Goal: Find contact information: Find contact information

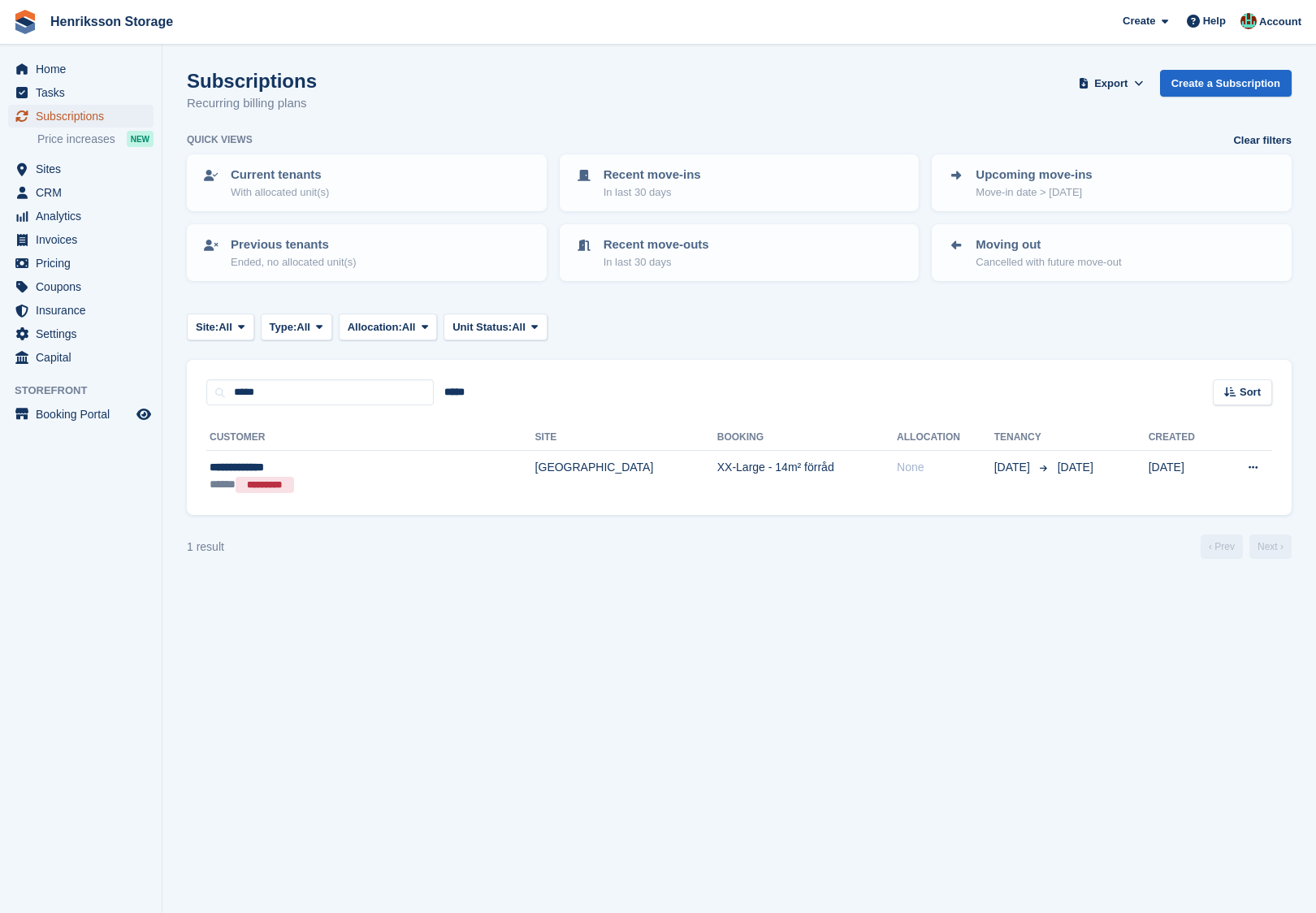
click at [87, 109] on span "Subscriptions" at bounding box center [84, 116] width 98 height 23
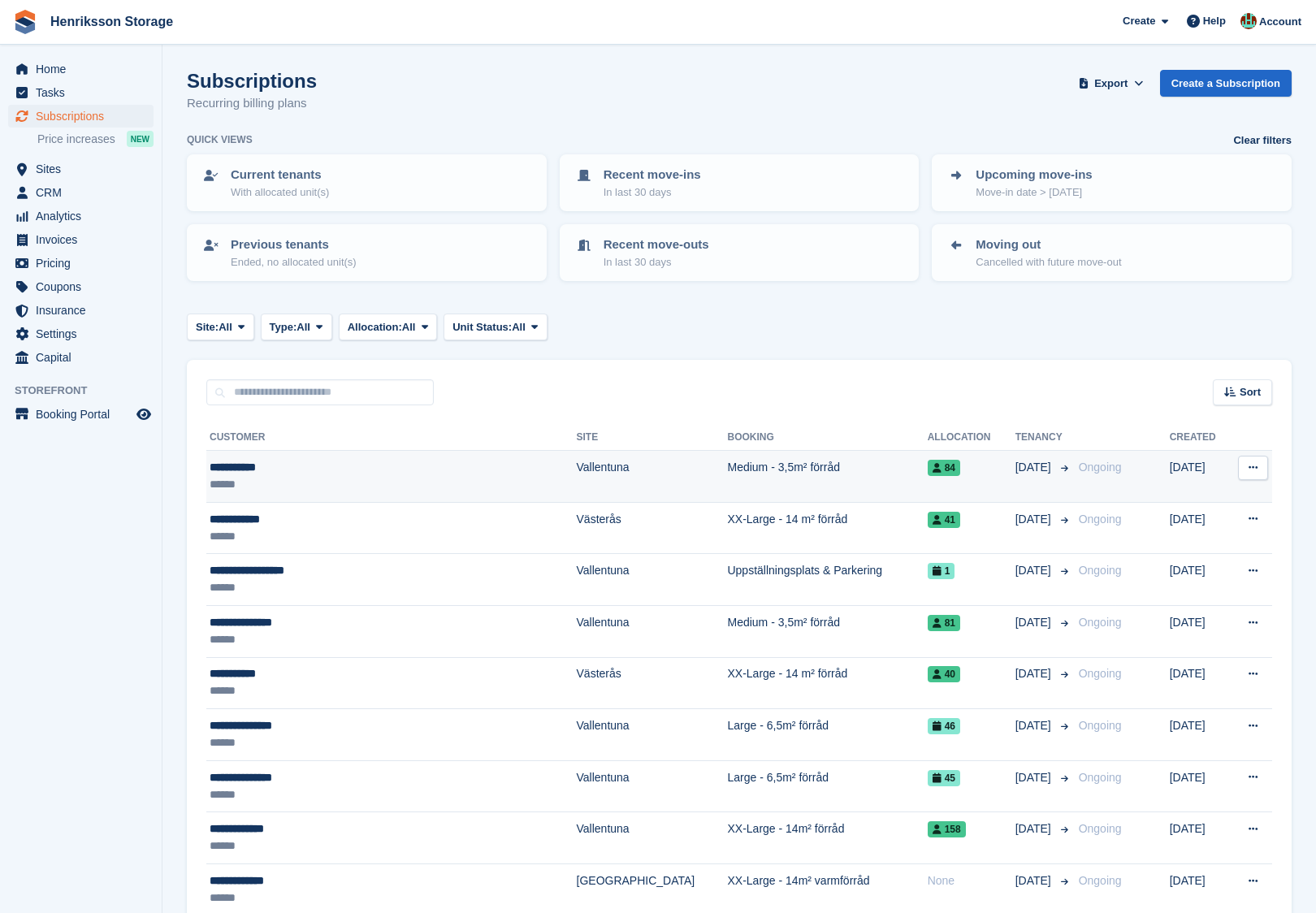
click at [322, 476] on div "******" at bounding box center [353, 484] width 287 height 17
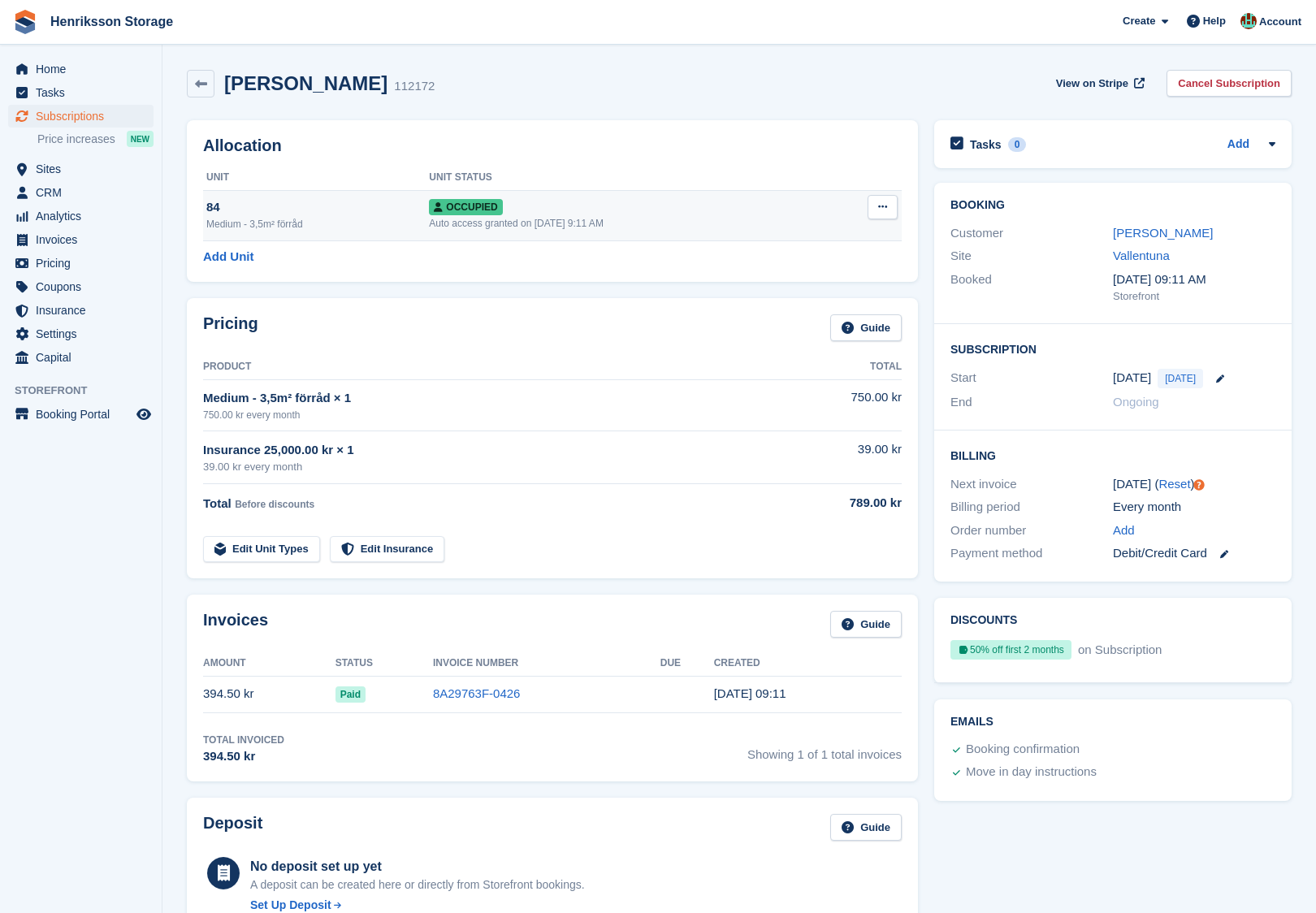
click at [689, 211] on div "Occupied" at bounding box center [627, 206] width 396 height 17
click at [1163, 224] on div "[PERSON_NAME]" at bounding box center [1194, 234] width 162 height 19
click at [1160, 230] on link "[PERSON_NAME]" at bounding box center [1163, 233] width 100 height 14
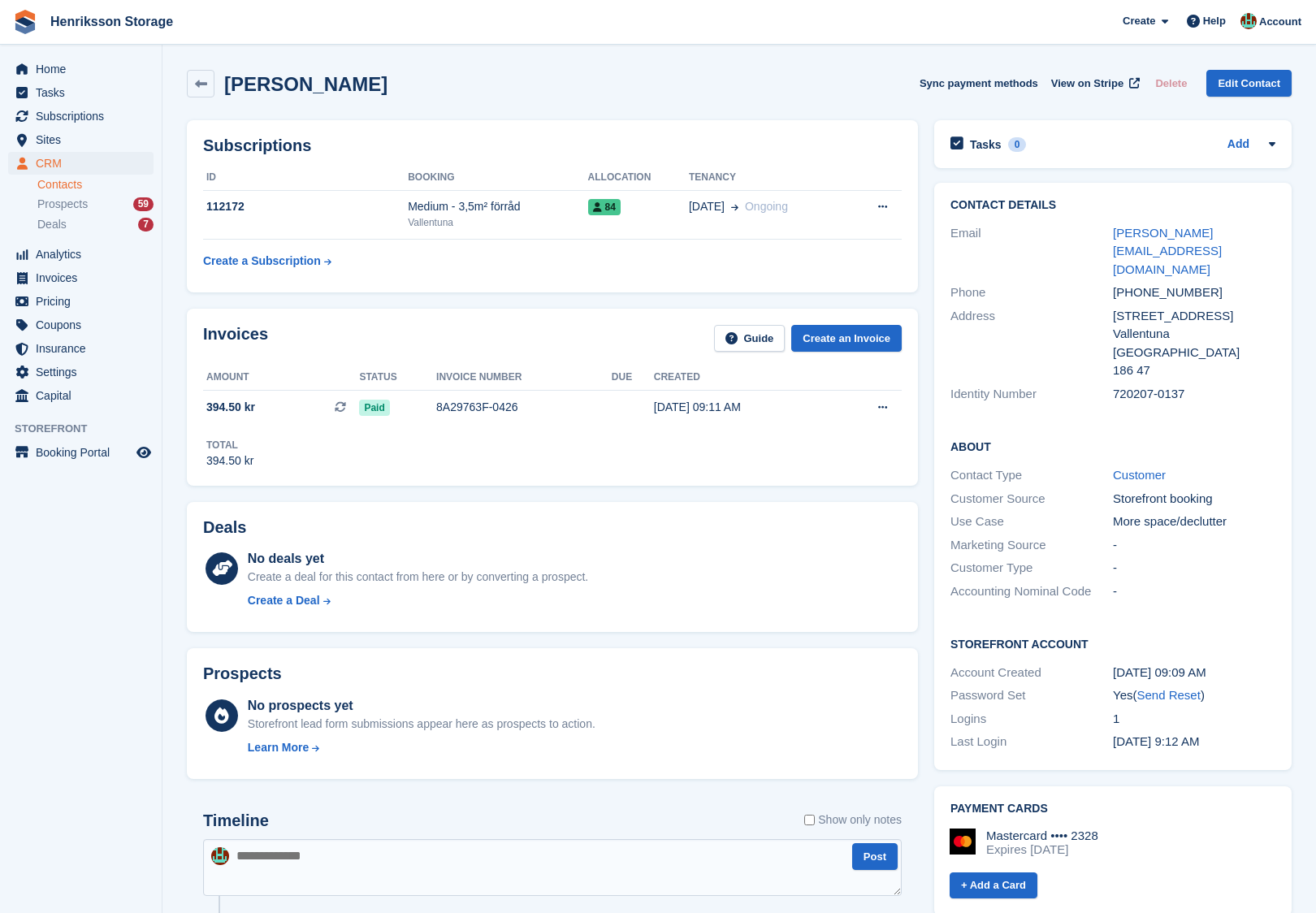
click at [1126, 385] on div "720207-0137" at bounding box center [1194, 394] width 162 height 19
copy div "720207-0137"
click at [1144, 284] on div "+46704226644" at bounding box center [1194, 293] width 162 height 19
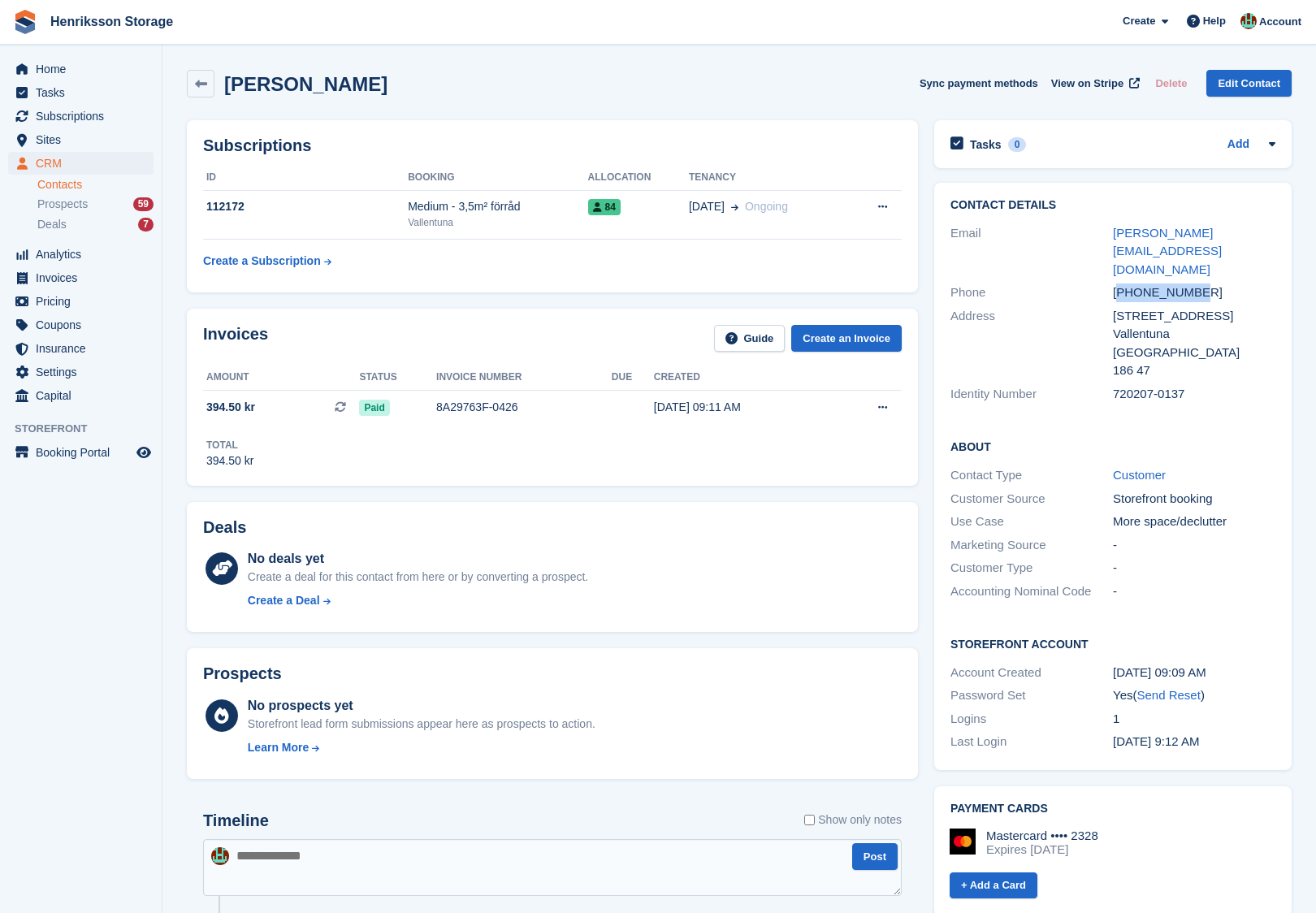
click at [1144, 284] on div "+46704226644" at bounding box center [1194, 293] width 162 height 19
copy div "+46704226644"
drag, startPoint x: 345, startPoint y: 80, endPoint x: 229, endPoint y: 84, distance: 116.1
click at [229, 84] on div "Thomas Kahn Sync payment methods View on Stripe Delete Edit Contact" at bounding box center [739, 83] width 1105 height 28
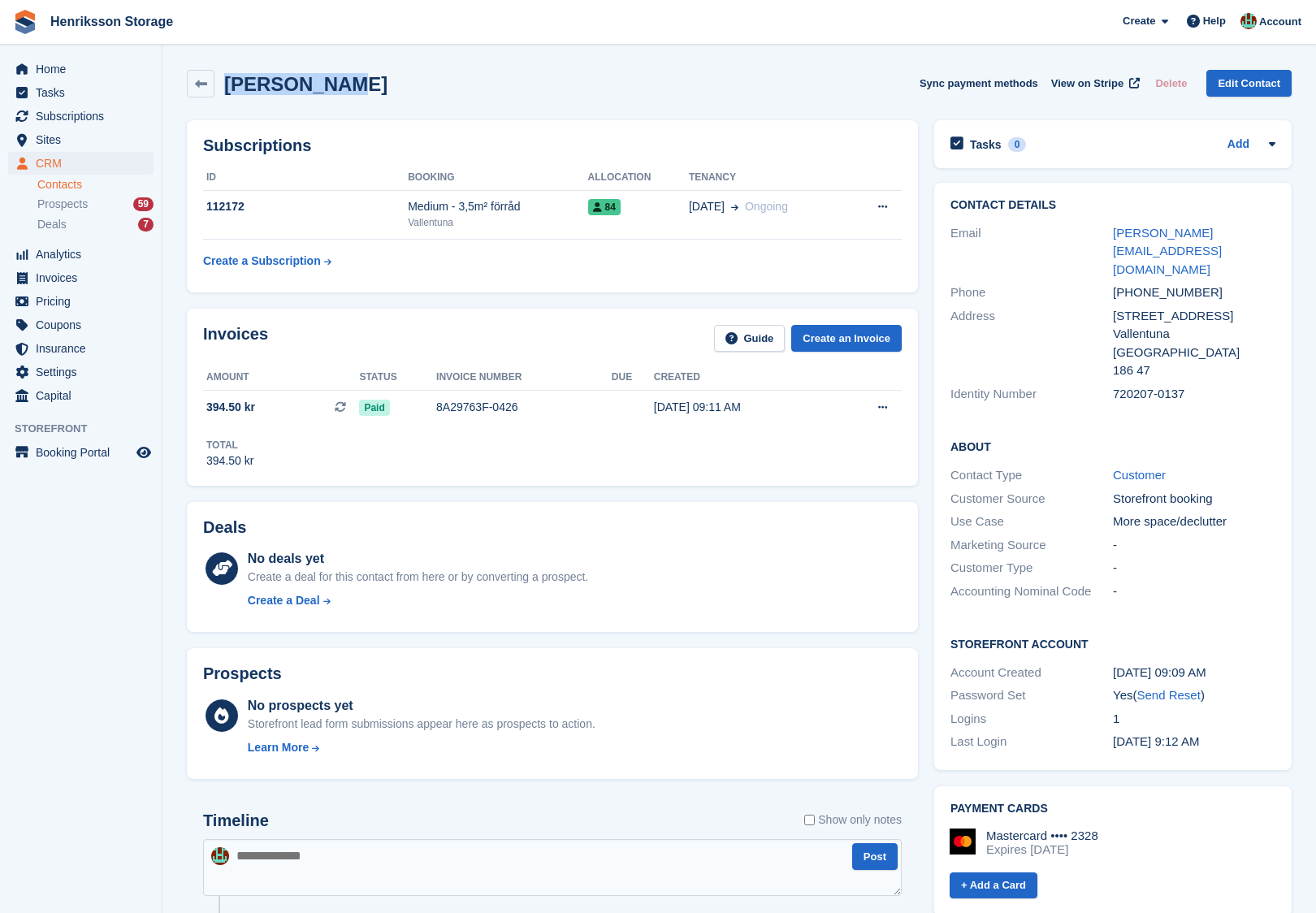
copy h2 "[PERSON_NAME]"
drag, startPoint x: 1239, startPoint y: 233, endPoint x: 1094, endPoint y: 233, distance: 145.0
click at [1094, 233] on div "Email thomas@tkahn.se" at bounding box center [1113, 251] width 325 height 60
copy div "thomas@tkahn.se"
click at [1138, 284] on div "+46704226644" at bounding box center [1194, 293] width 162 height 19
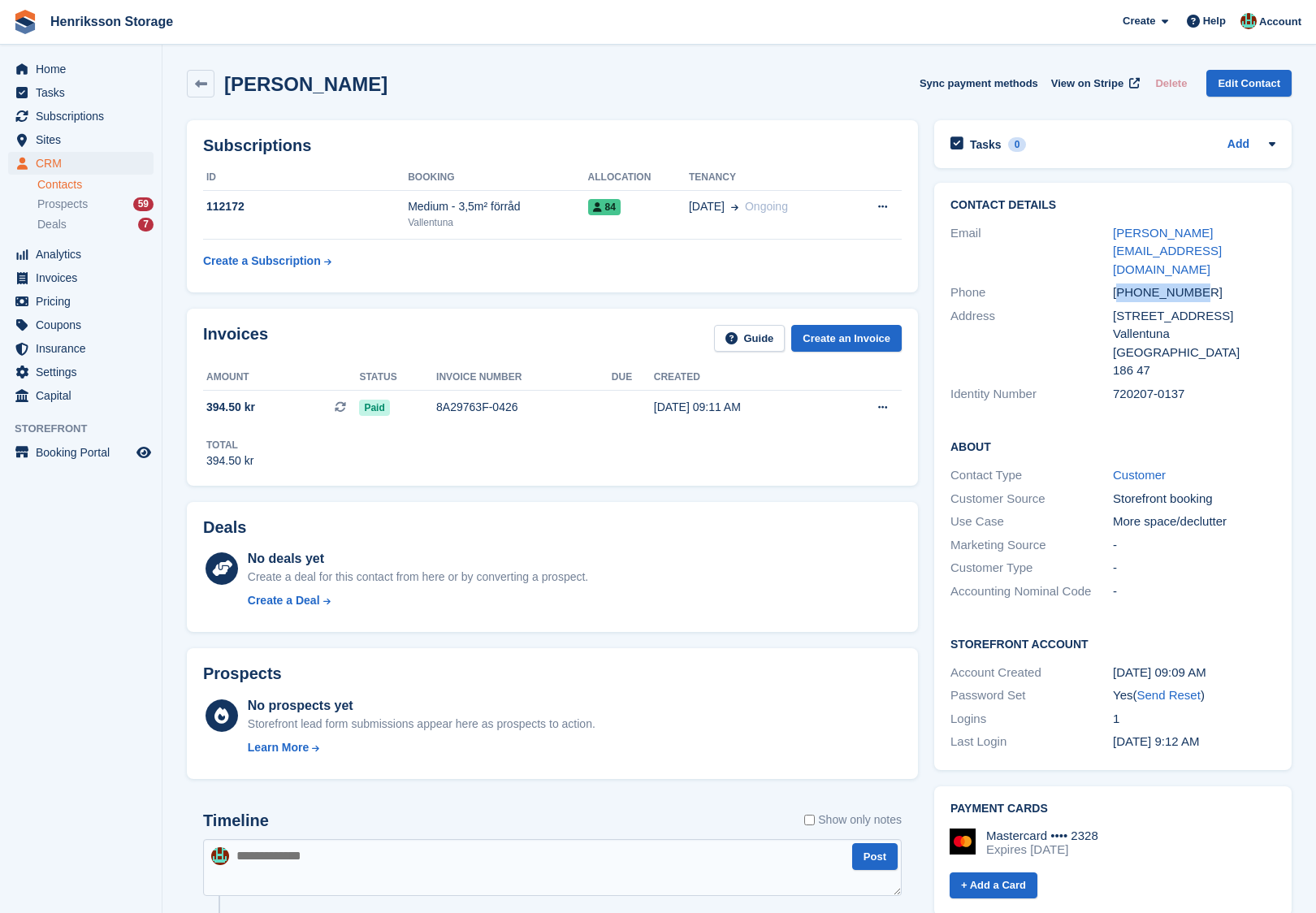
click at [1138, 284] on div "+46704226644" at bounding box center [1194, 293] width 162 height 19
copy div "+46704226644"
drag, startPoint x: 1234, startPoint y: 227, endPoint x: 1100, endPoint y: 227, distance: 134.0
click at [1100, 227] on div "Email thomas@tkahn.se" at bounding box center [1113, 251] width 325 height 60
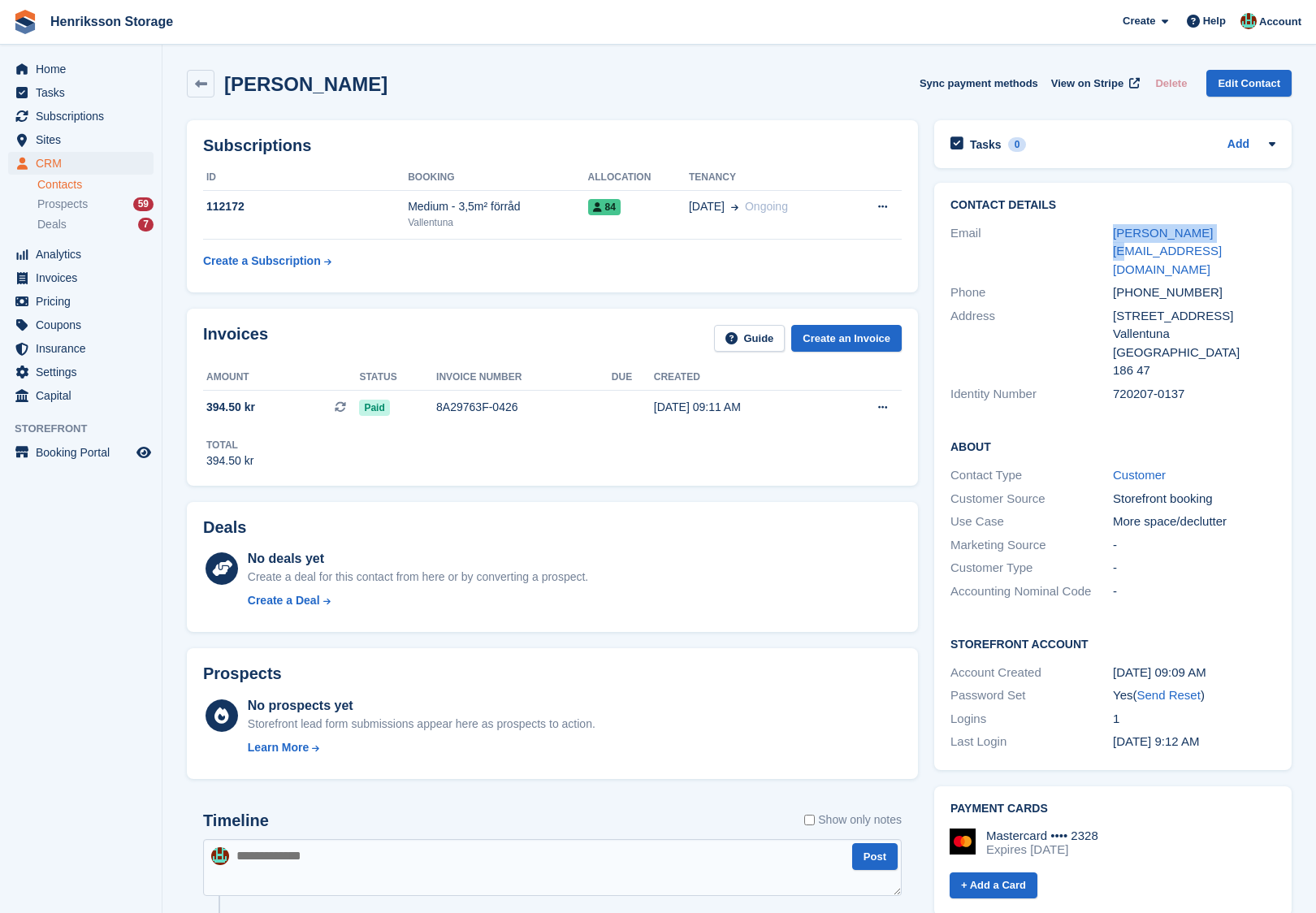
copy div "thomas@tkahn.se"
drag, startPoint x: 388, startPoint y: 86, endPoint x: 228, endPoint y: 86, distance: 160.0
click at [228, 86] on div "Thomas Kahn Sync payment methods View on Stripe Delete Edit Contact" at bounding box center [739, 83] width 1105 height 28
copy h2 "[PERSON_NAME]"
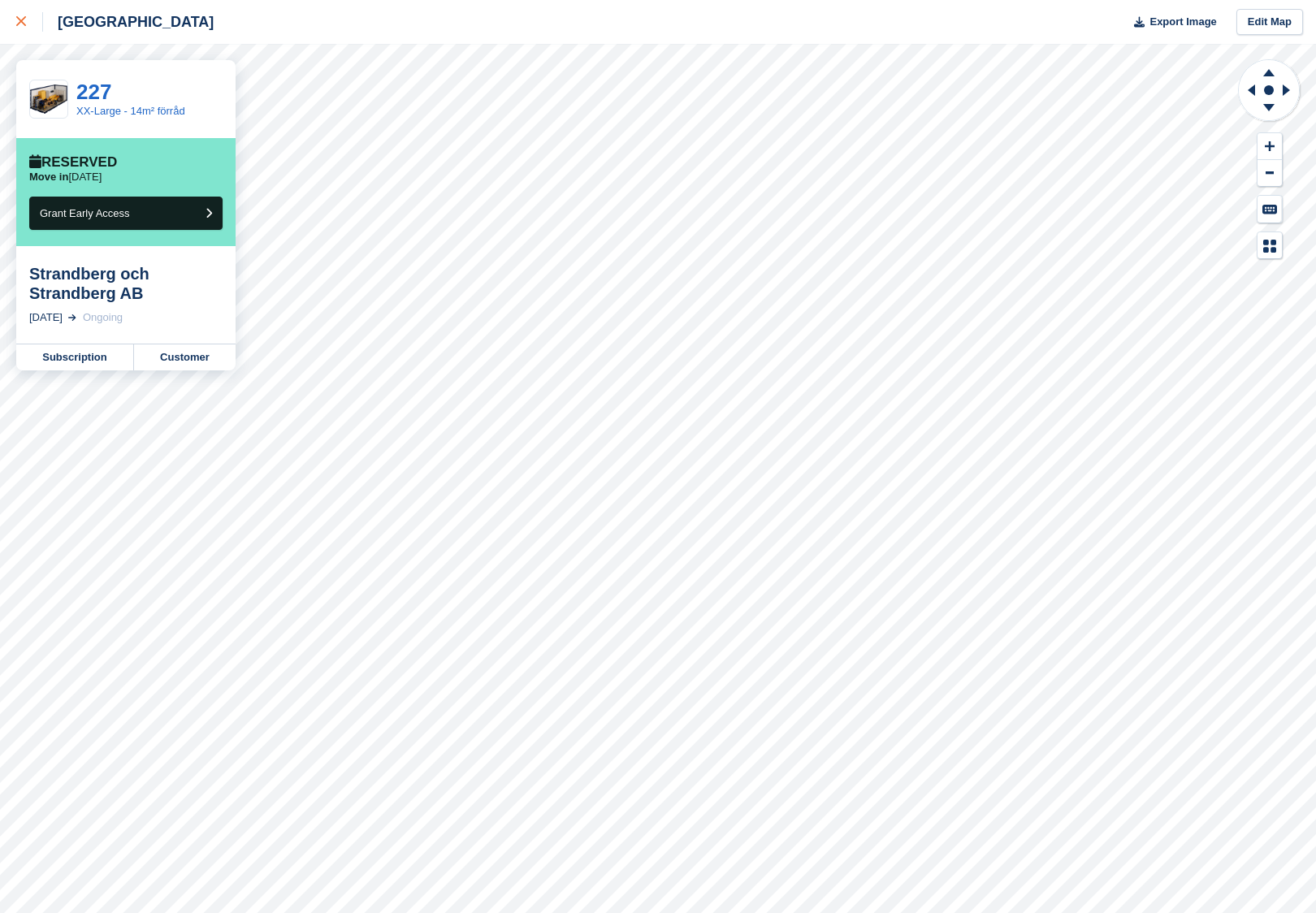
click at [31, 16] on div at bounding box center [30, 21] width 27 height 20
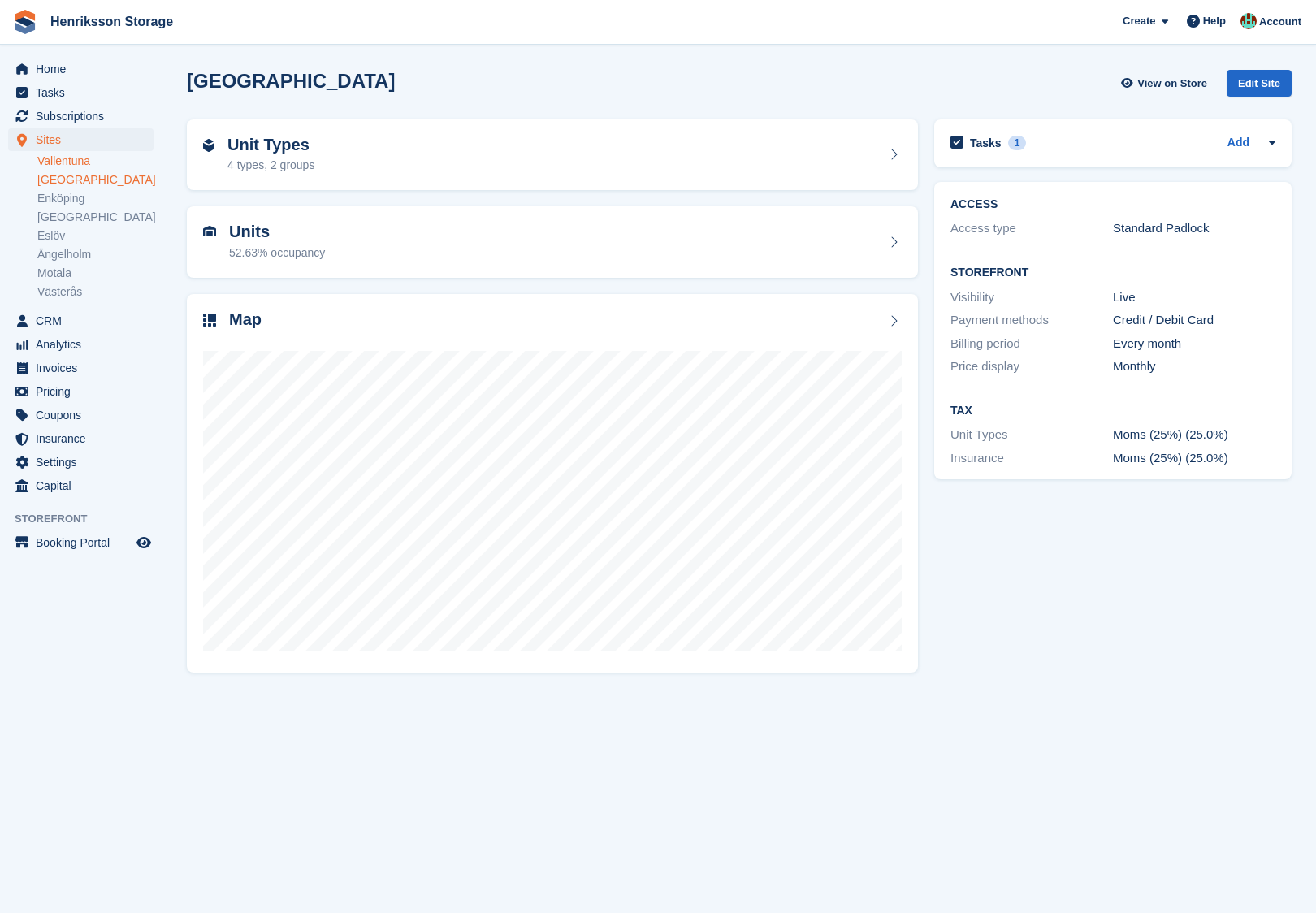
click at [83, 166] on link "Vallentuna" at bounding box center [95, 161] width 116 height 15
click at [307, 317] on div "Map" at bounding box center [552, 321] width 698 height 22
